Goal: Navigation & Orientation: Understand site structure

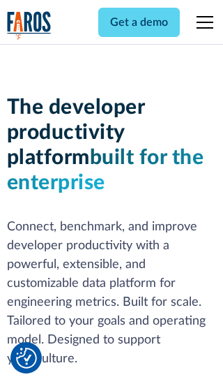
scroll to position [211, 0]
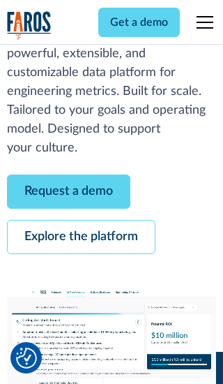
click at [68, 191] on link "Request a demo" at bounding box center [68, 191] width 123 height 34
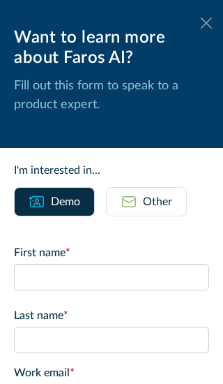
click at [206, 23] on icon at bounding box center [206, 22] width 11 height 10
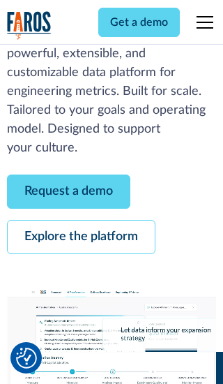
scroll to position [256, 0]
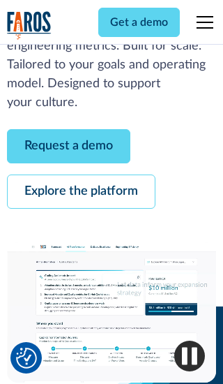
click at [81, 191] on link "Explore the platform" at bounding box center [81, 191] width 149 height 34
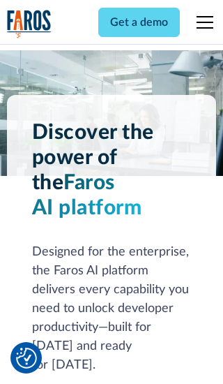
scroll to position [10482, 0]
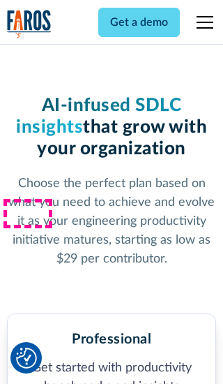
scroll to position [2167, 0]
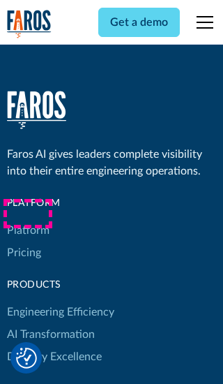
click at [27, 219] on link "Platform" at bounding box center [28, 230] width 43 height 22
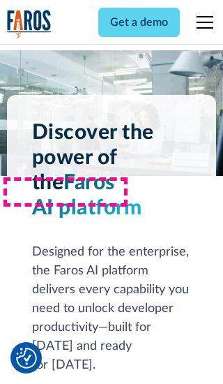
scroll to position [10930, 0]
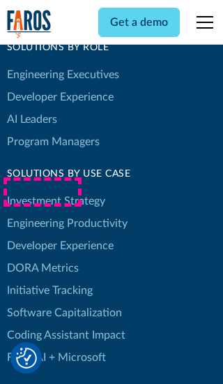
scroll to position [8627, 0]
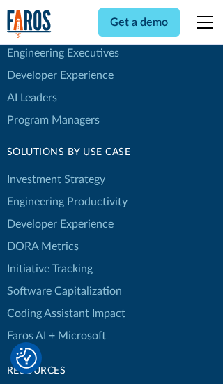
click at [42, 235] on link "DORA Metrics" at bounding box center [43, 246] width 72 height 22
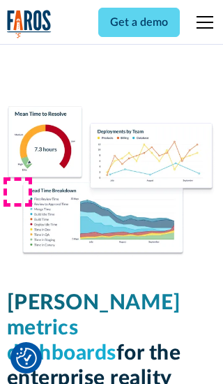
scroll to position [6112, 0]
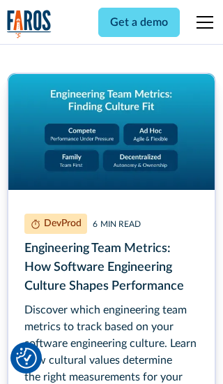
scroll to position [6325, 0]
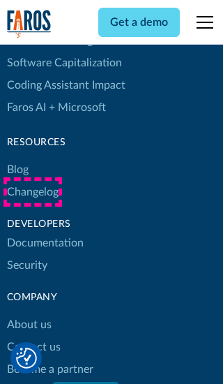
click at [32, 192] on link "Changelog" at bounding box center [33, 192] width 52 height 22
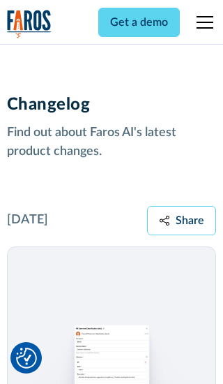
scroll to position [16852, 0]
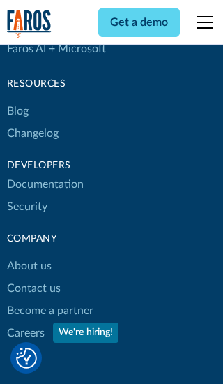
click at [29, 255] on link "About us" at bounding box center [29, 266] width 45 height 22
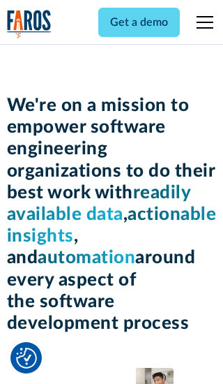
scroll to position [4815, 0]
